Goal: Task Accomplishment & Management: Manage account settings

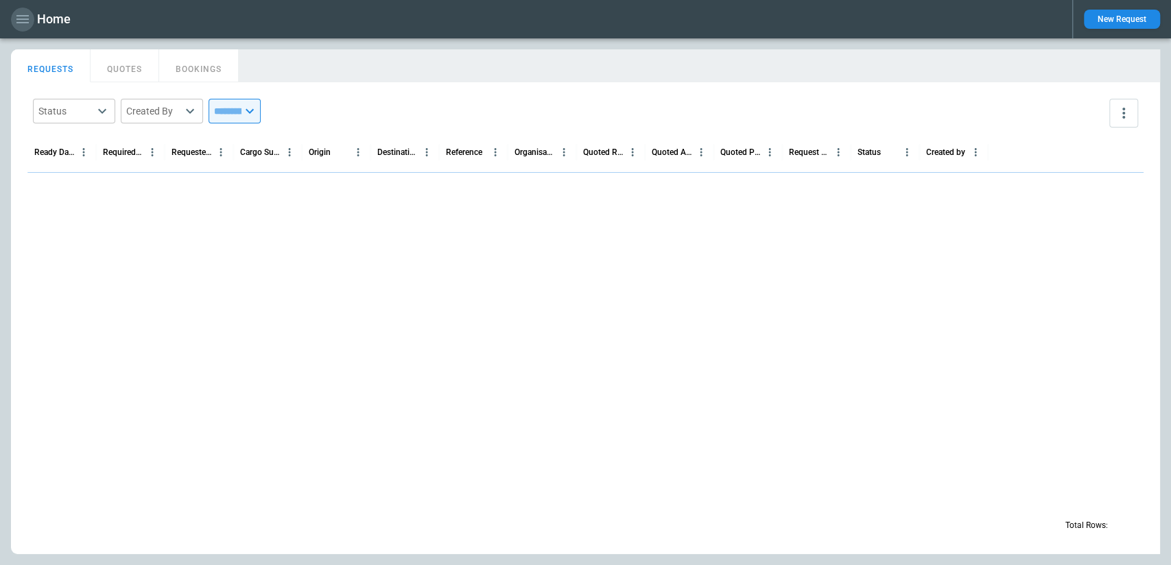
click at [23, 12] on icon "button" at bounding box center [22, 19] width 16 height 16
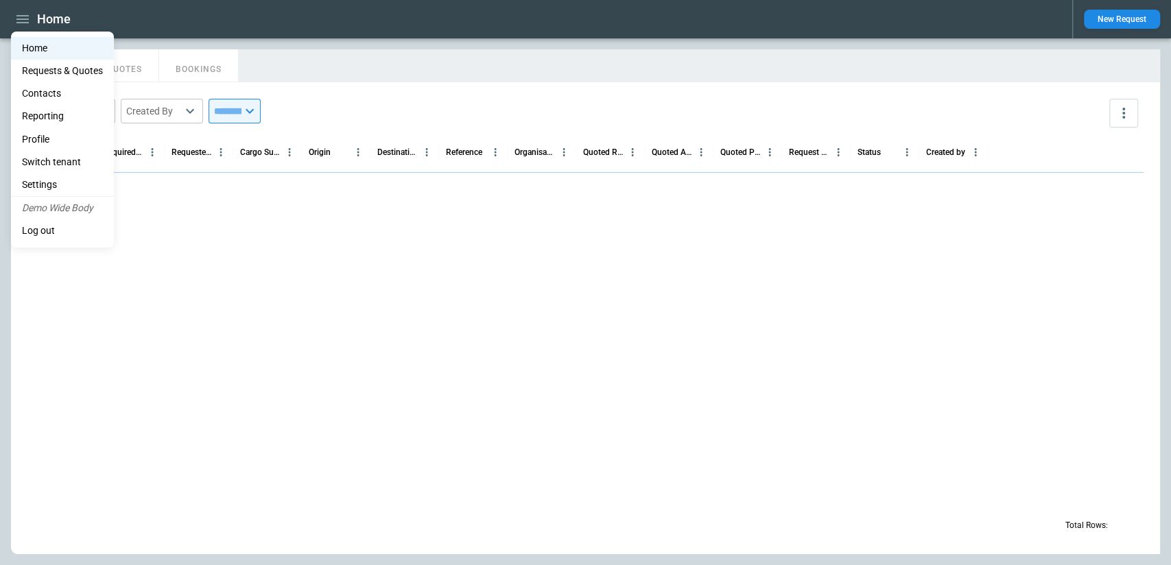
click at [54, 136] on li "Profile" at bounding box center [62, 139] width 103 height 23
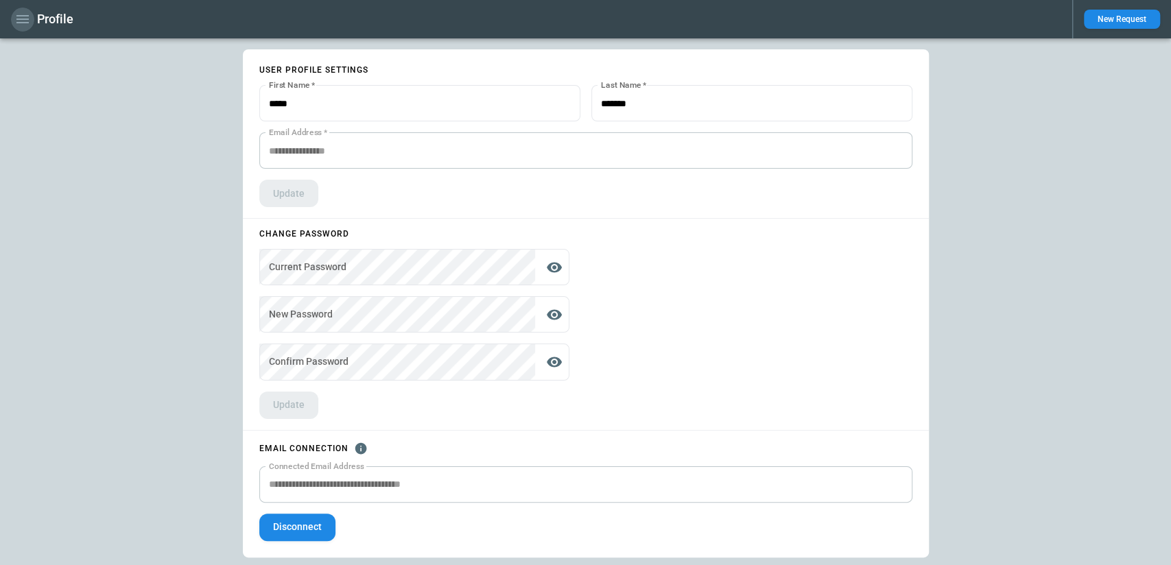
click at [27, 16] on icon "button" at bounding box center [22, 19] width 12 height 8
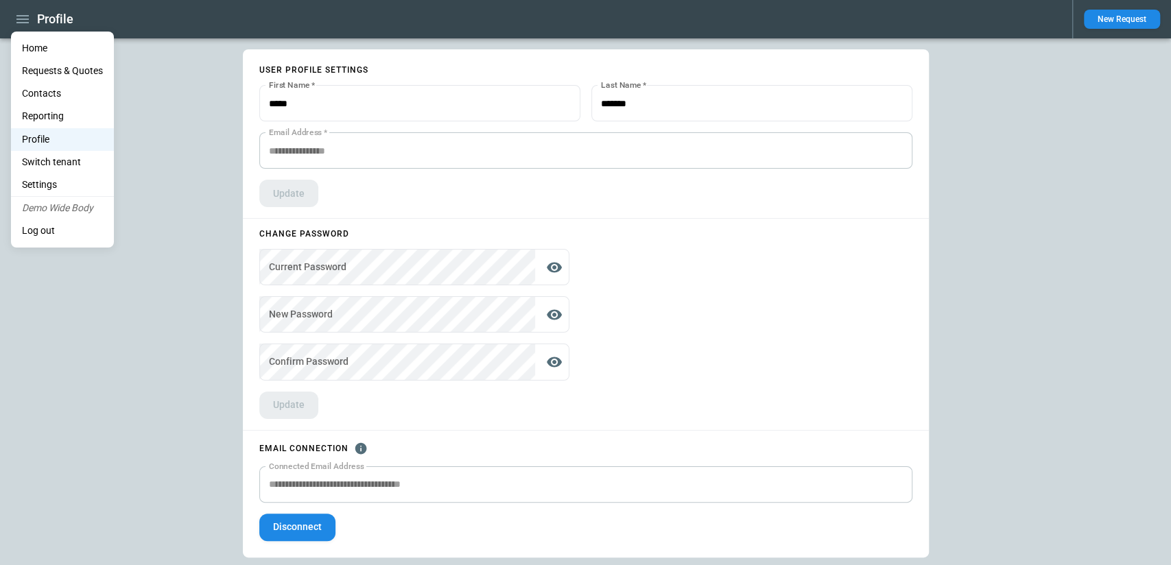
click at [36, 42] on li "Home" at bounding box center [62, 48] width 103 height 23
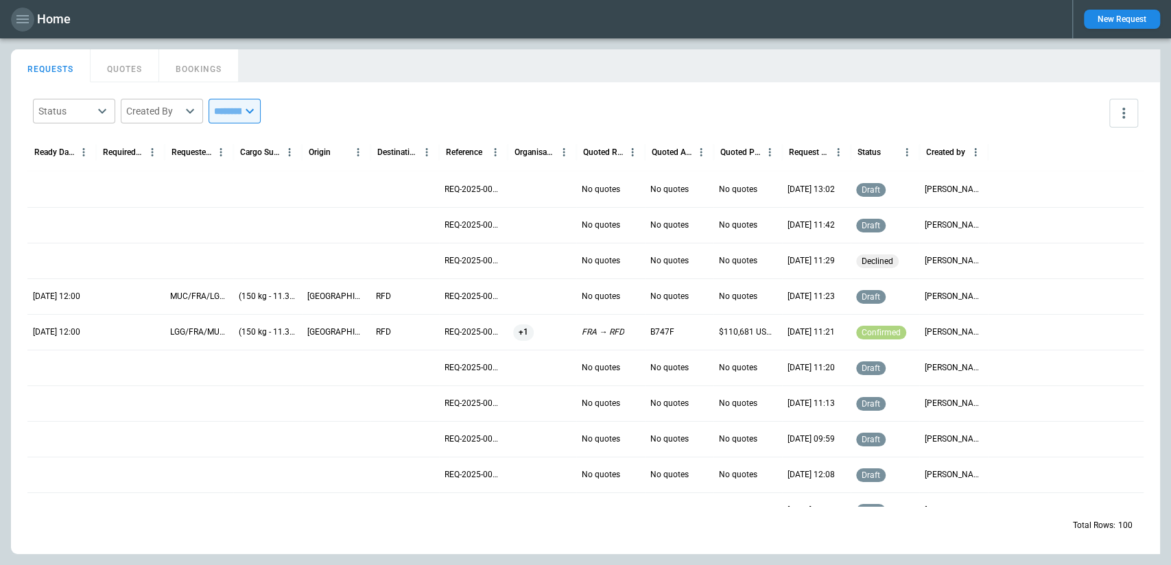
click at [25, 24] on icon "button" at bounding box center [22, 19] width 16 height 16
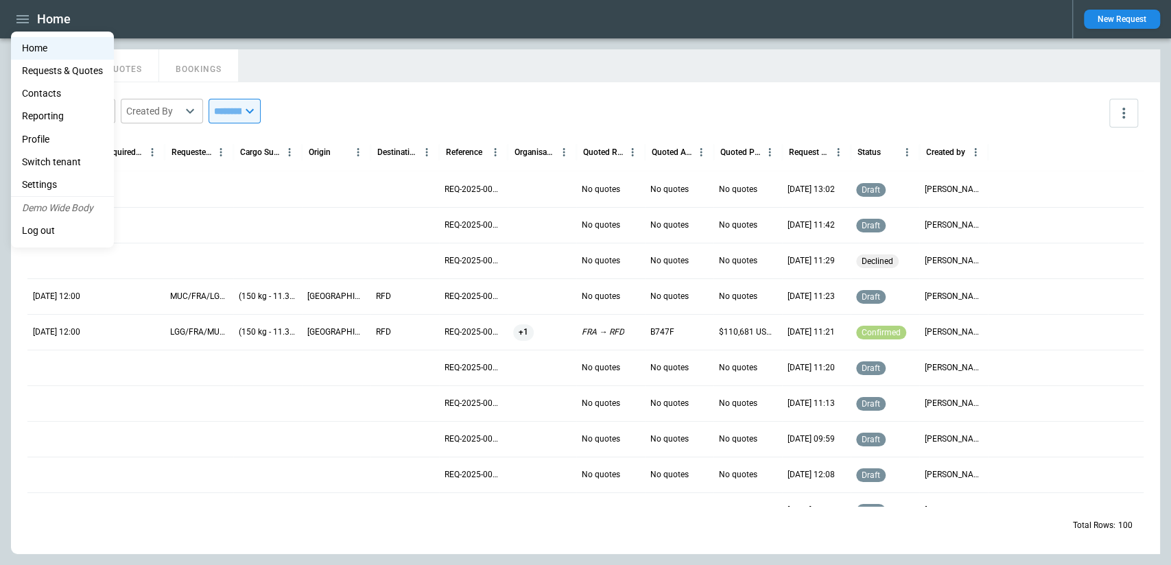
click at [45, 143] on li "Profile" at bounding box center [62, 139] width 103 height 23
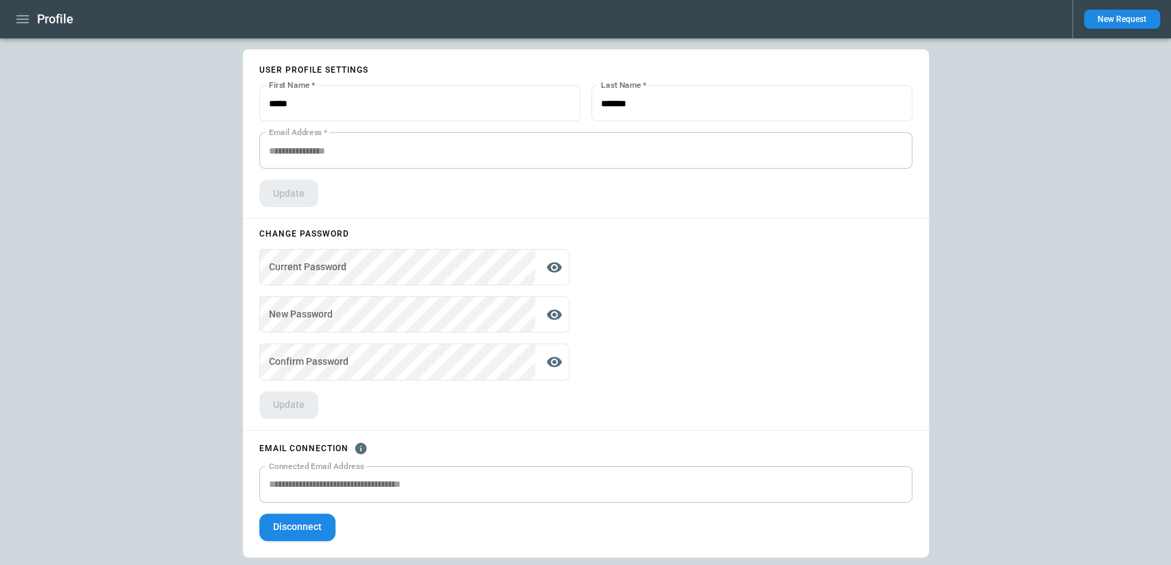
scroll to position [3, 0]
